Goal: Understand process/instructions: Learn about a topic

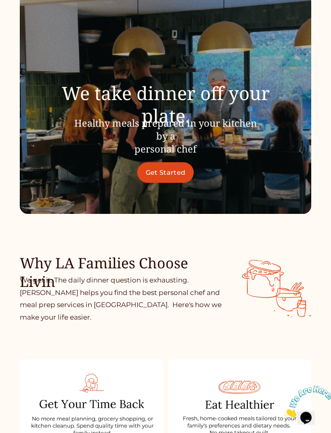
scroll to position [80, 0]
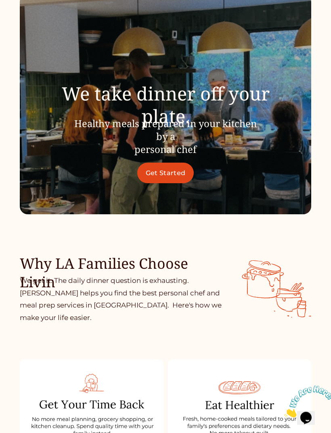
click at [172, 182] on link "Get Started" at bounding box center [165, 173] width 56 height 21
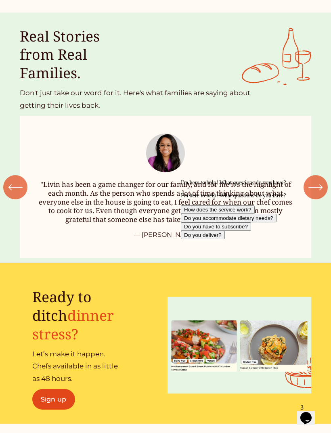
scroll to position [689, 0]
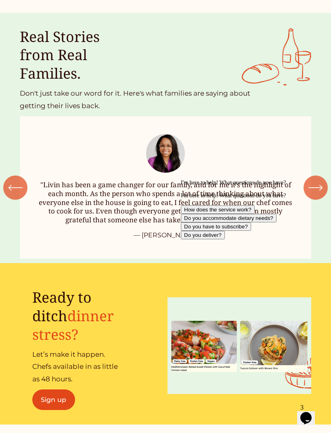
click at [314, 195] on icon "\a \a \a Next\a \a" at bounding box center [315, 187] width 15 height 15
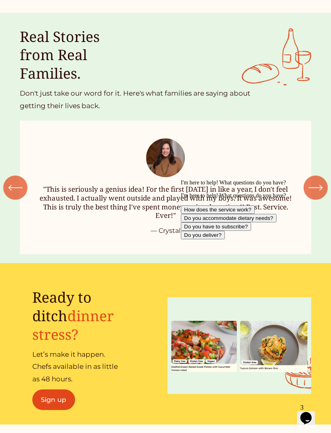
click at [312, 195] on icon "\a \a \a Next\a \a" at bounding box center [315, 187] width 15 height 15
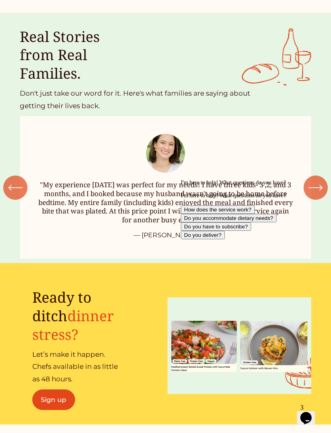
click at [318, 195] on icon "\a \a \a Next\a \a" at bounding box center [315, 187] width 15 height 15
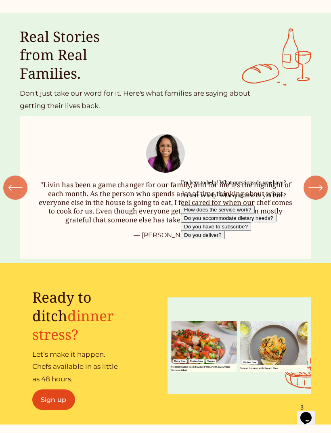
click at [318, 195] on icon "\a \a \a Next\a \a" at bounding box center [315, 187] width 15 height 15
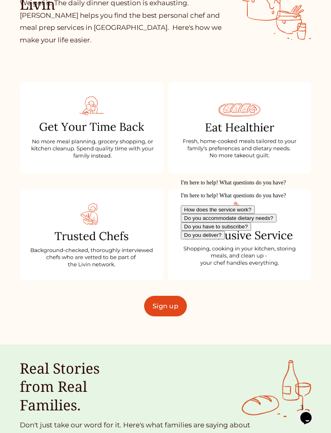
scroll to position [357, 0]
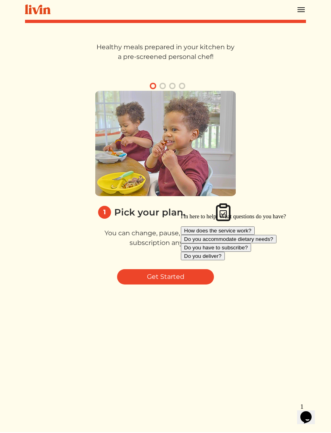
scroll to position [1, 0]
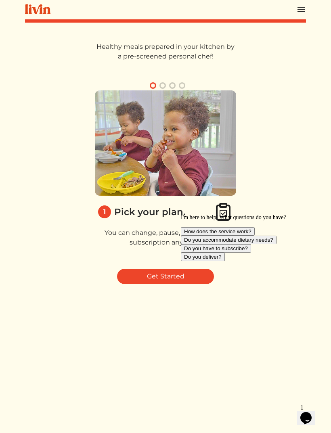
click at [181, 214] on icon "Chat attention grabber" at bounding box center [181, 214] width 0 height 0
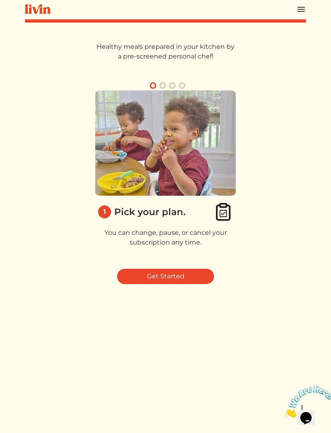
click at [190, 273] on link "Get Started" at bounding box center [165, 276] width 97 height 15
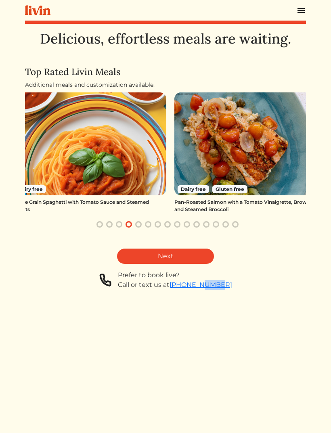
click at [161, 355] on div "Delicious, effortless meals are waiting. Top Rated Livin Meals Additional meals…" at bounding box center [165, 246] width 281 height 433
